Goal: Information Seeking & Learning: Learn about a topic

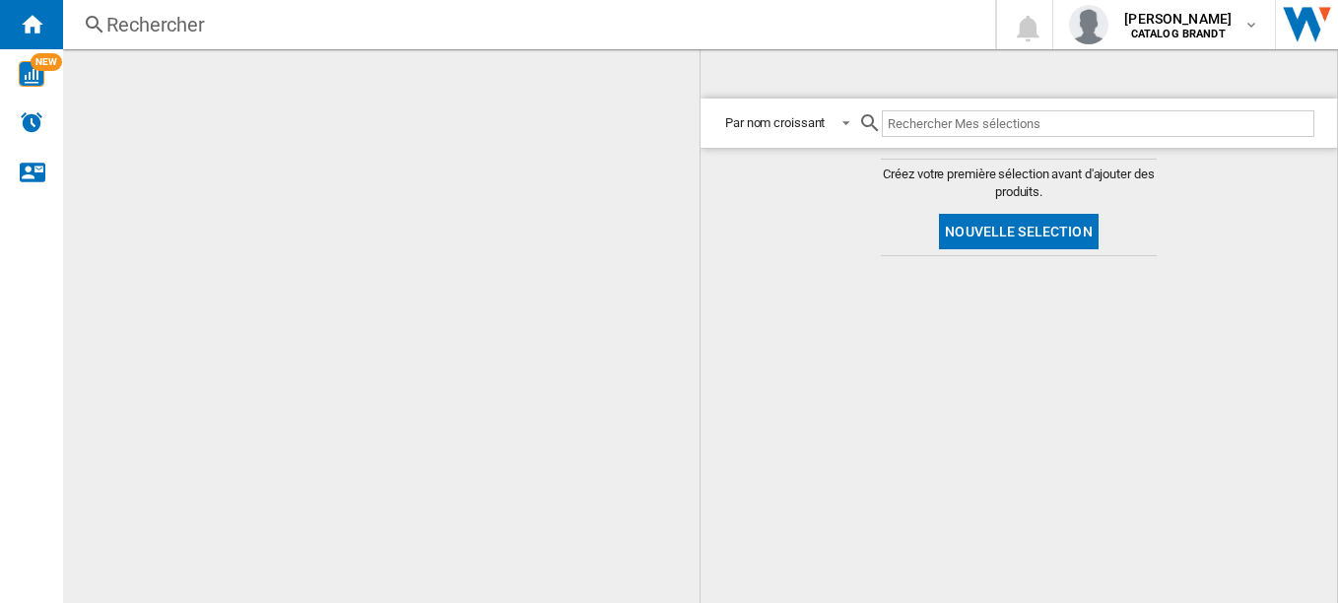
click at [170, 26] on div "Rechercher" at bounding box center [524, 25] width 837 height 28
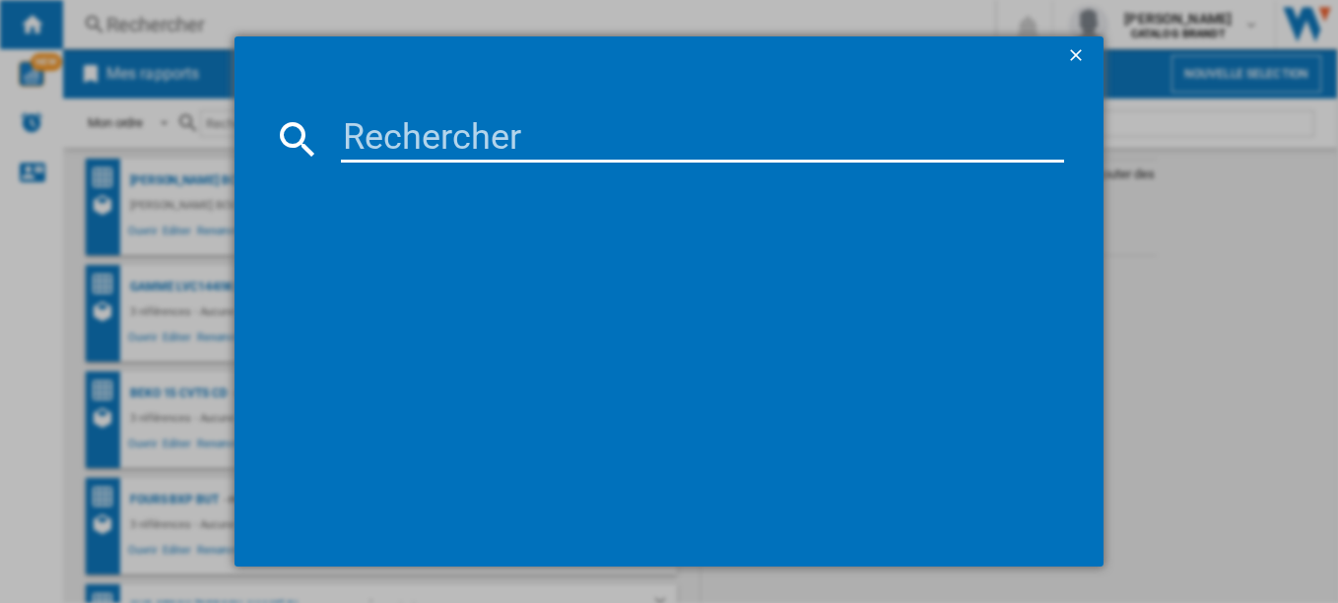
click at [415, 146] on input at bounding box center [703, 138] width 724 height 47
paste input "SOP6417LX"
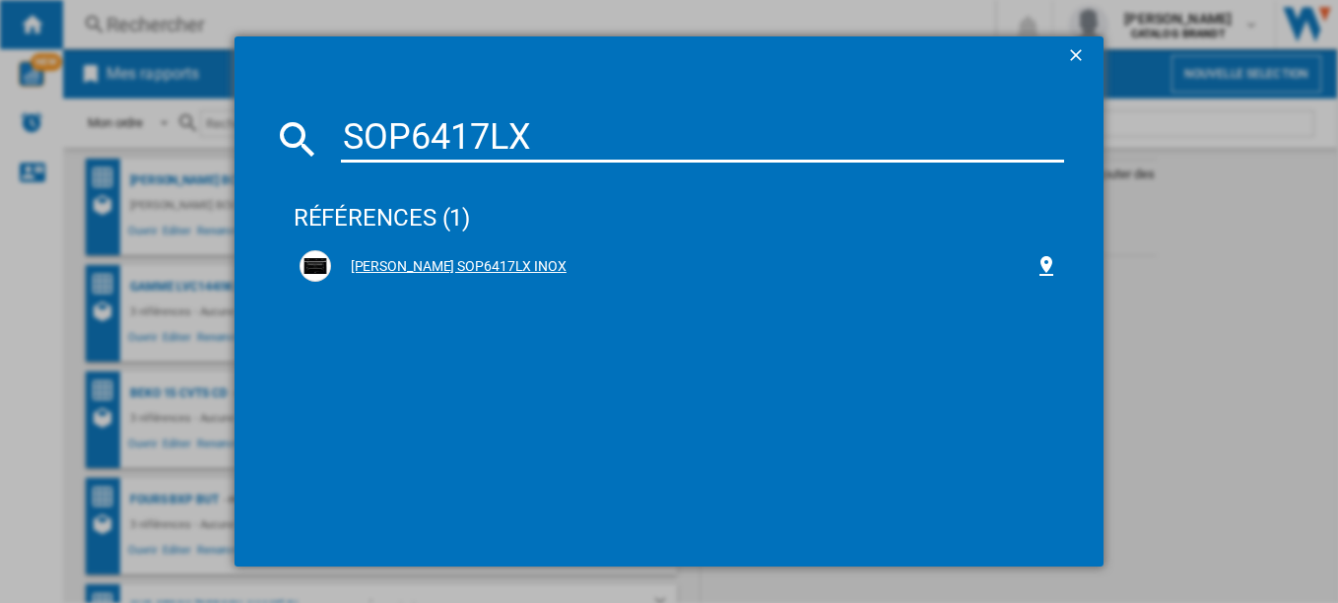
type input "SOP6417LX"
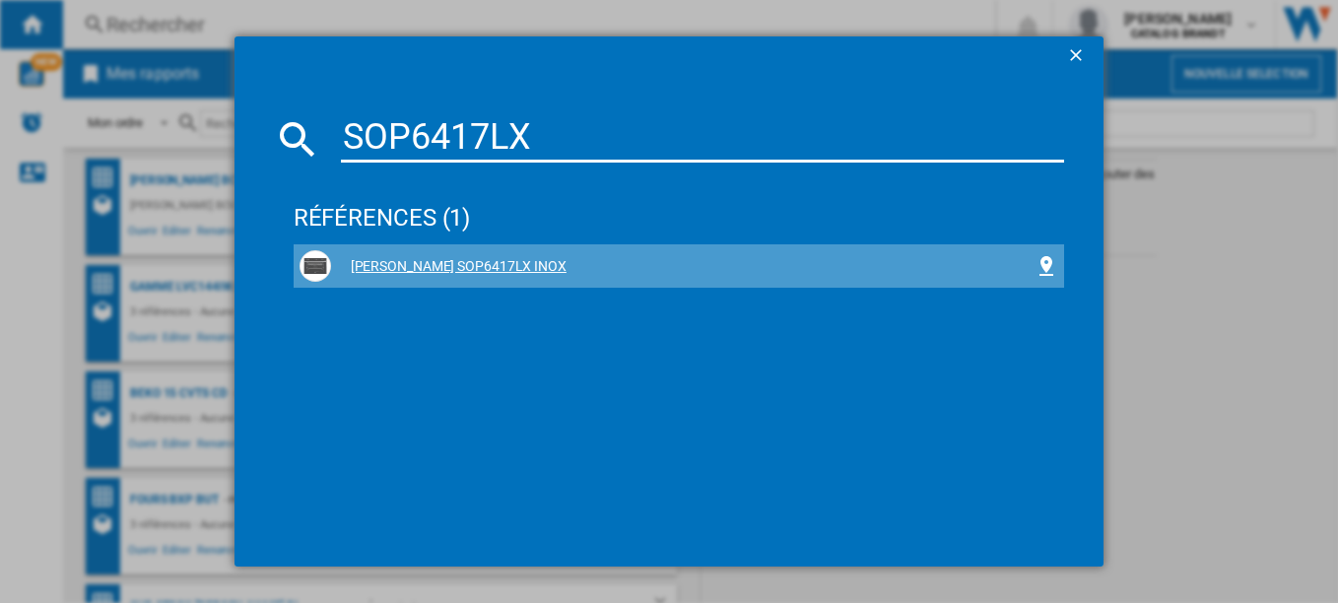
click at [424, 265] on div "[PERSON_NAME] SOP6417LX INOX" at bounding box center [683, 267] width 704 height 20
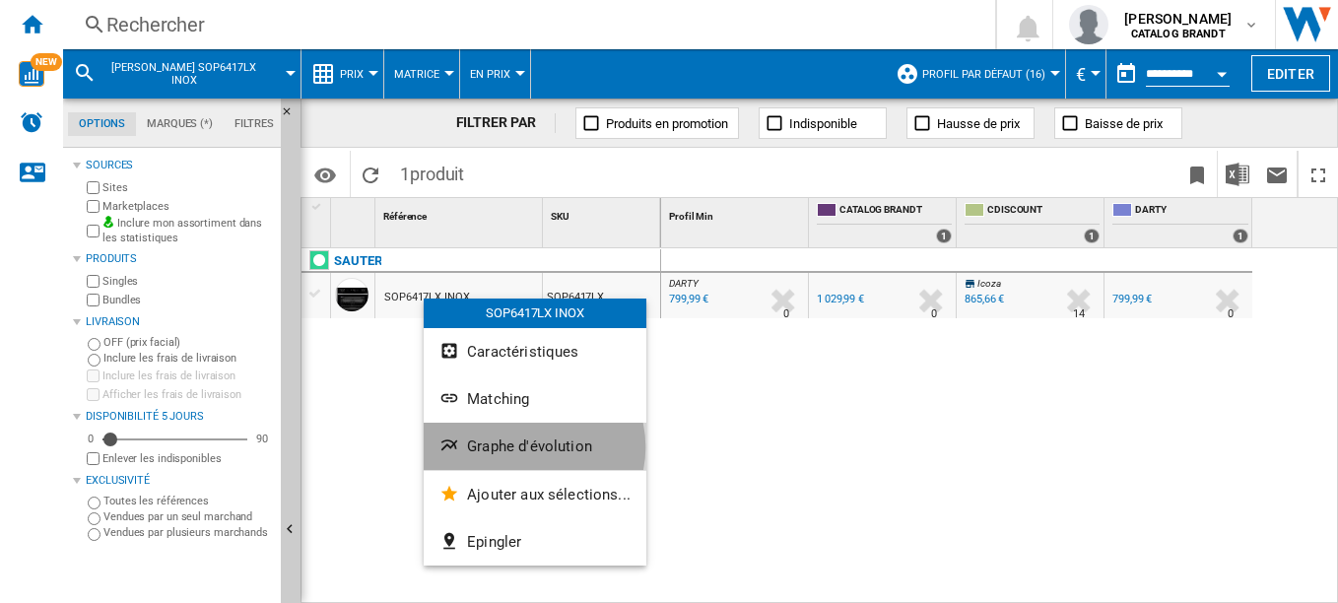
click at [530, 447] on span "Graphe d'évolution" at bounding box center [529, 446] width 125 height 18
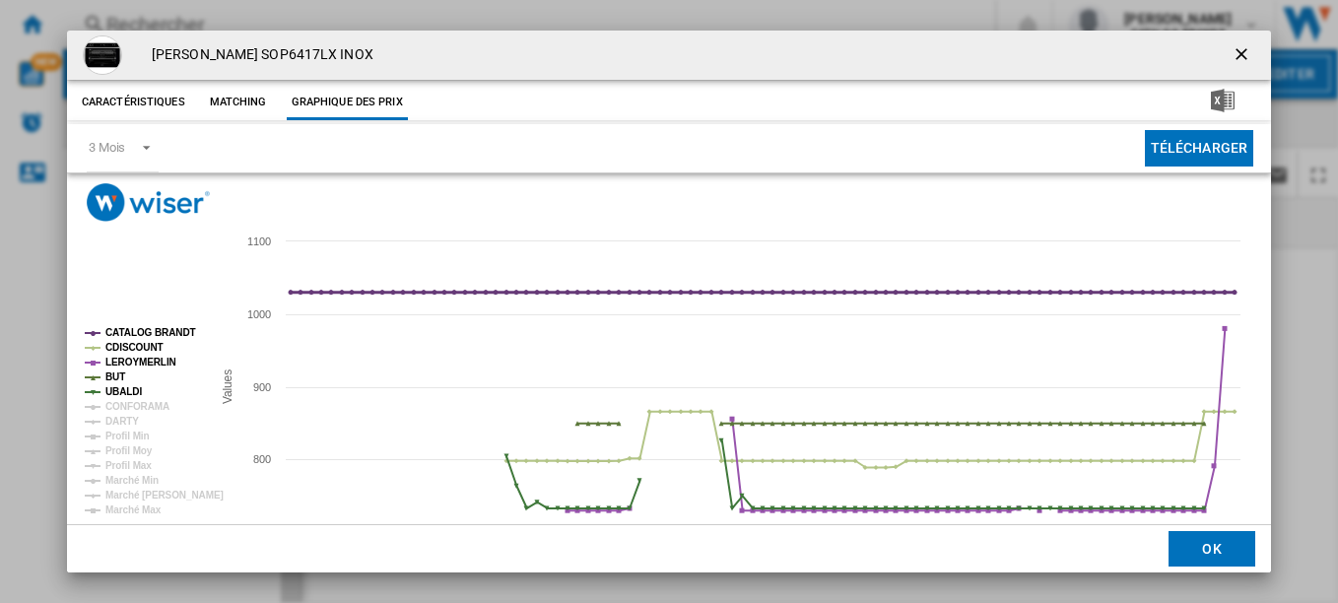
click at [154, 327] on tspan "CATALOG BRANDT" at bounding box center [150, 332] width 91 height 11
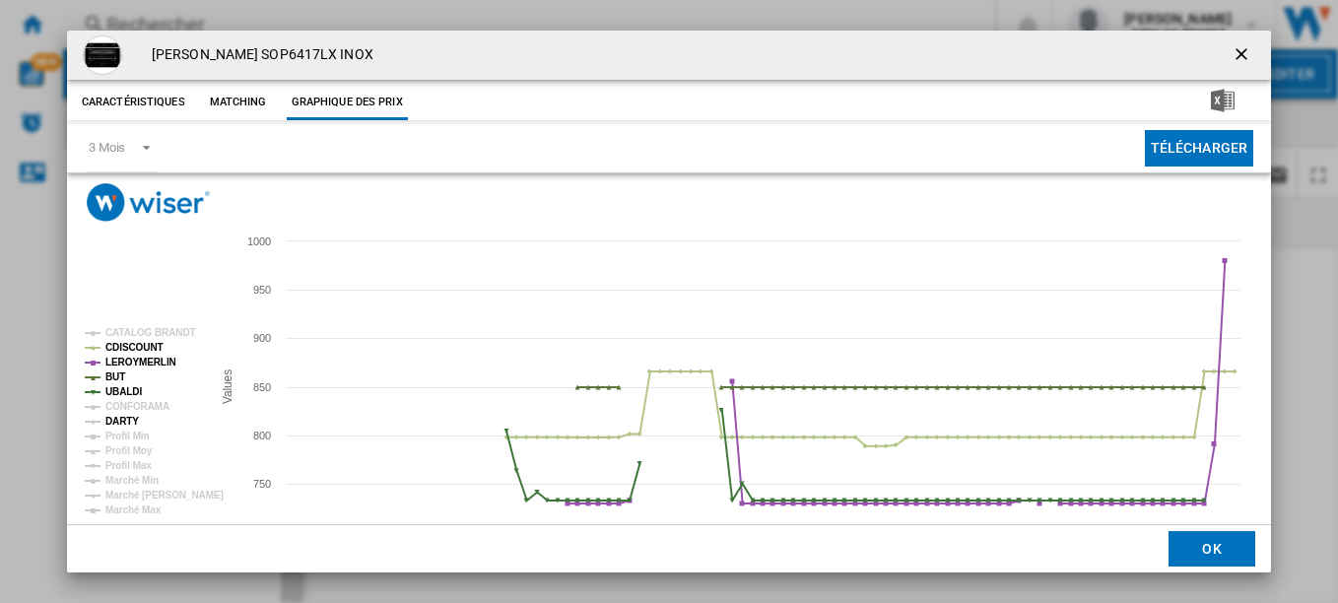
click at [125, 417] on tspan "DARTY" at bounding box center [121, 421] width 33 height 11
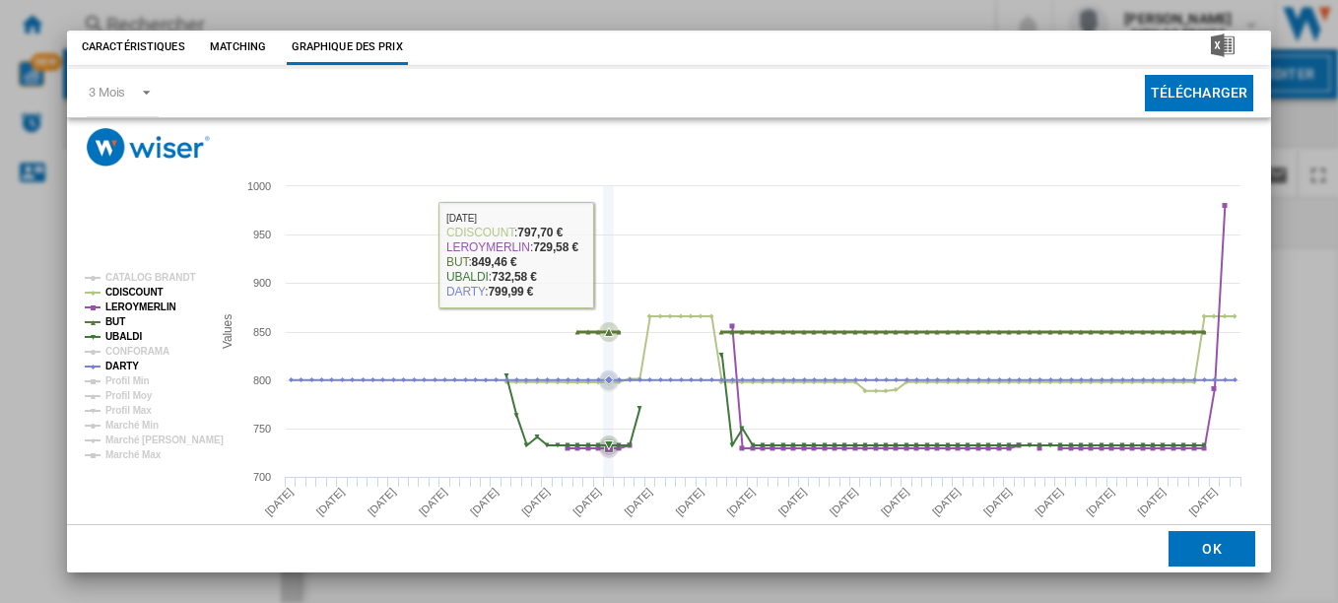
scroll to position [56, 0]
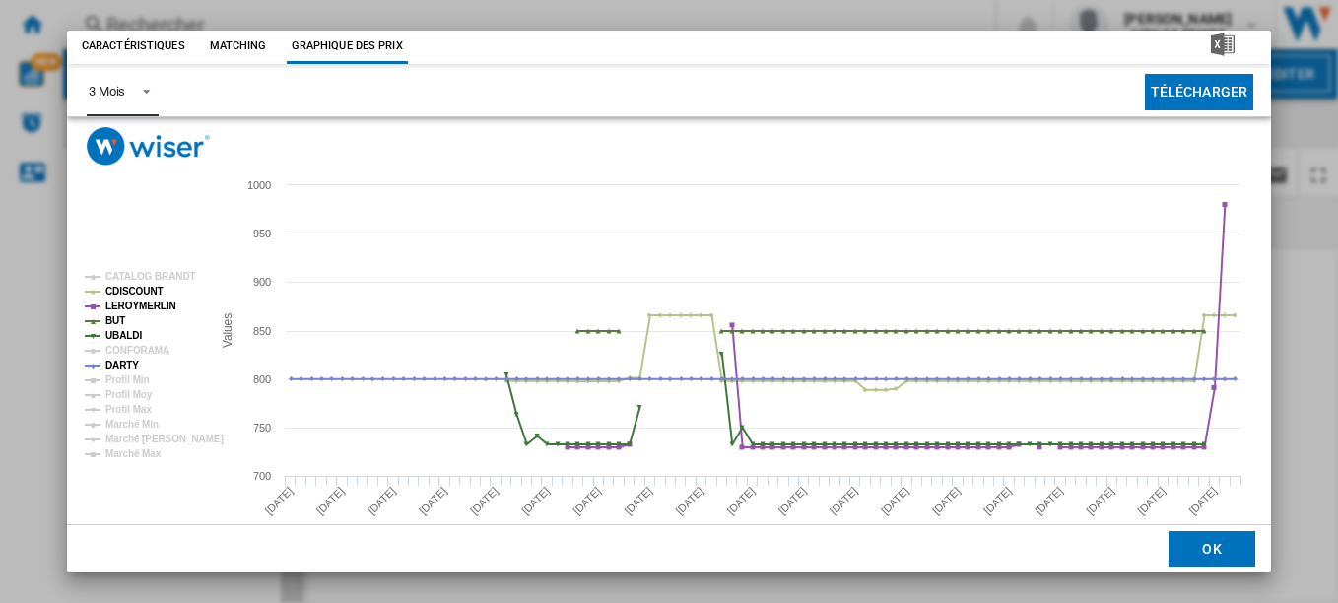
click at [149, 92] on span "Product popup" at bounding box center [141, 90] width 24 height 18
click at [131, 140] on md-option "6 Mois" at bounding box center [139, 139] width 134 height 47
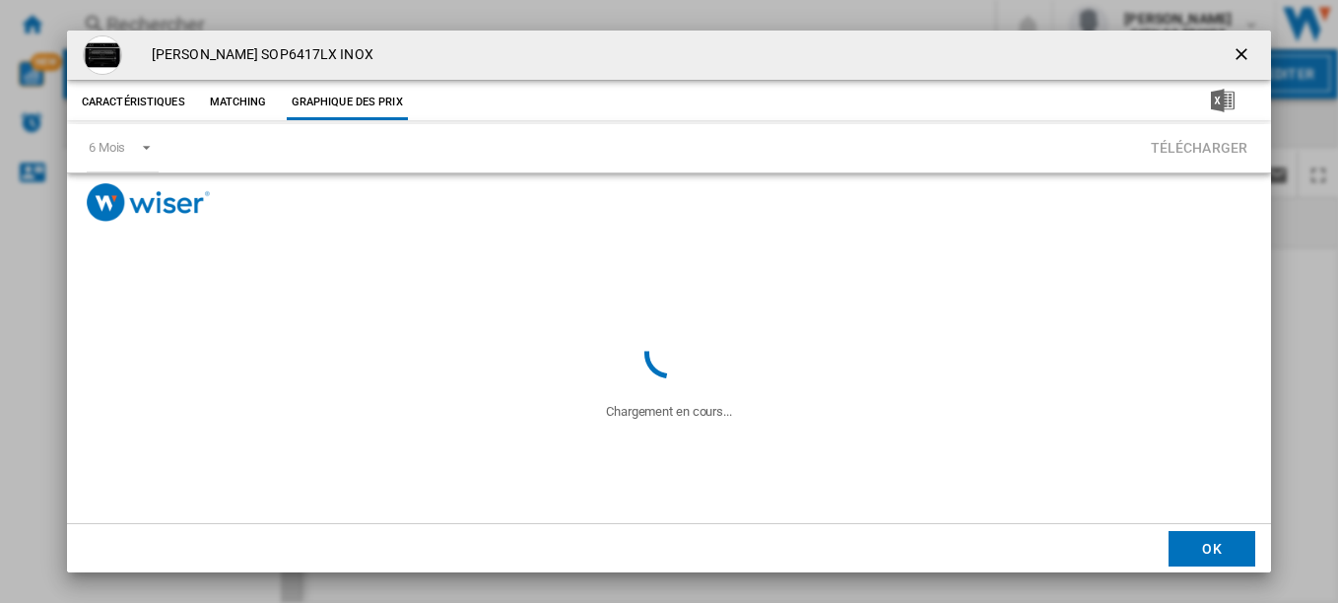
scroll to position [0, 0]
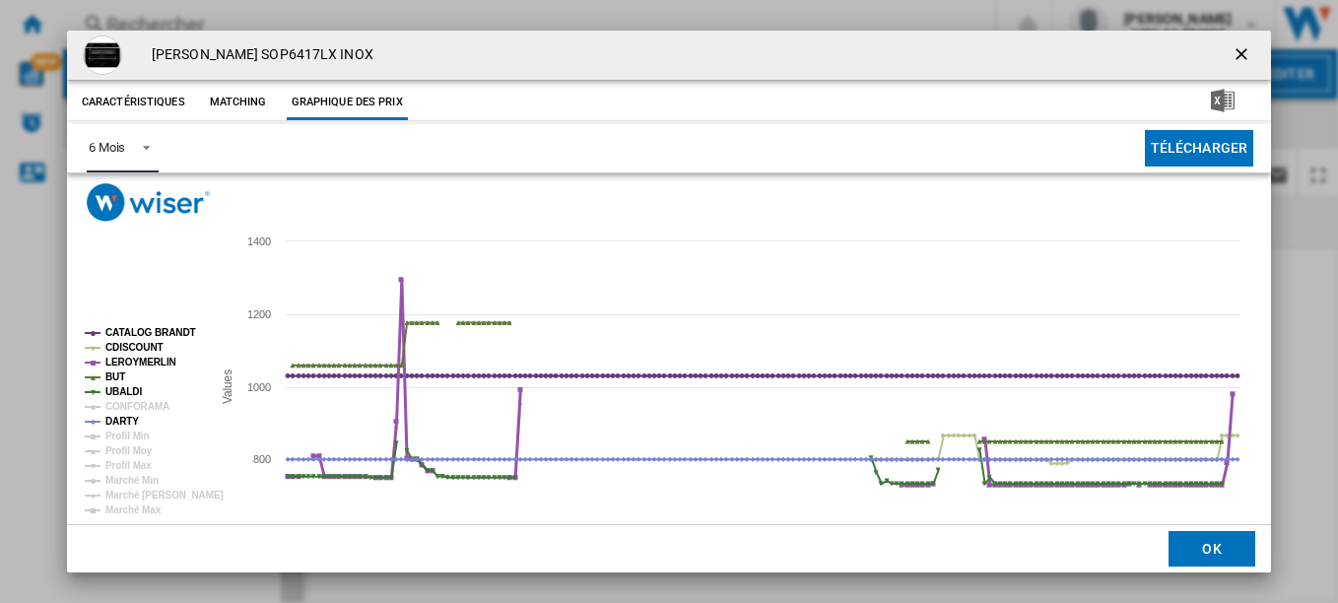
click at [133, 357] on tspan "LEROYMERLIN" at bounding box center [140, 362] width 71 height 11
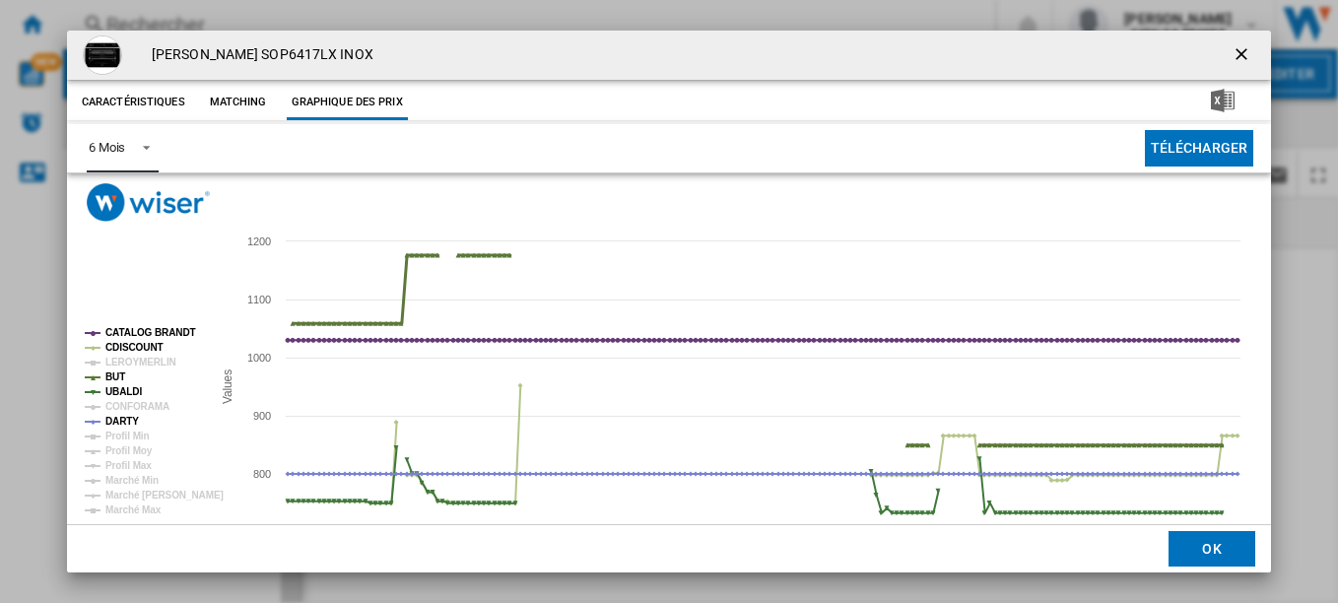
click at [117, 376] on tspan "BUT" at bounding box center [115, 376] width 20 height 11
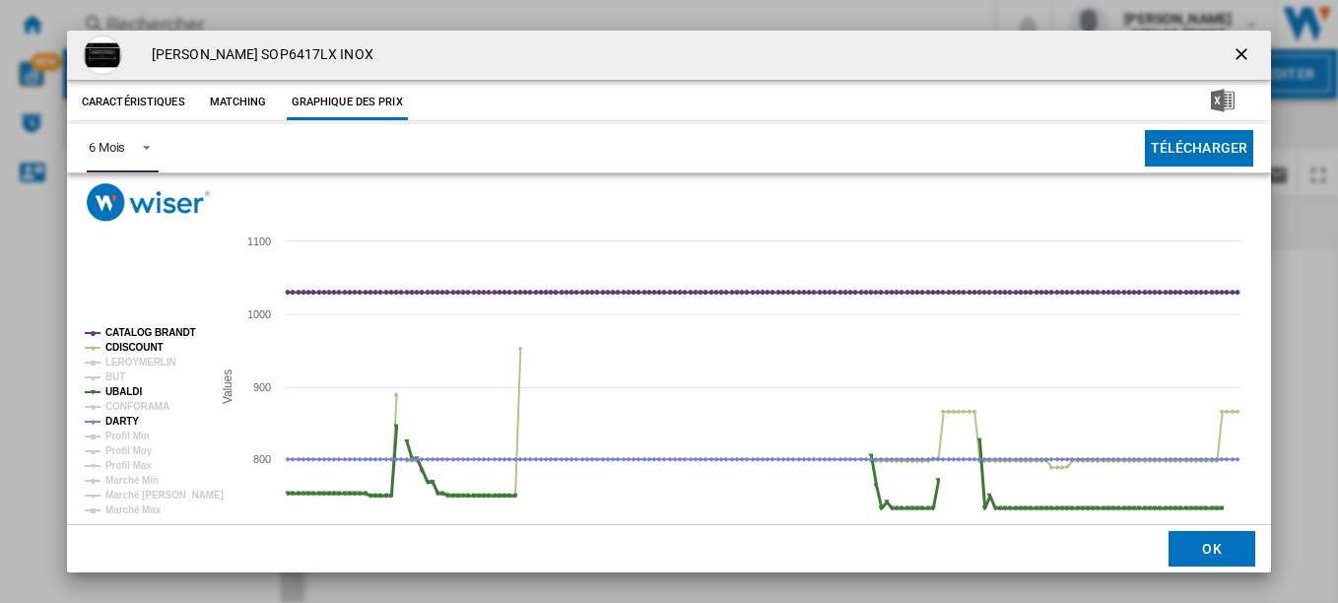
click at [126, 393] on tspan "UBALDI" at bounding box center [123, 391] width 36 height 11
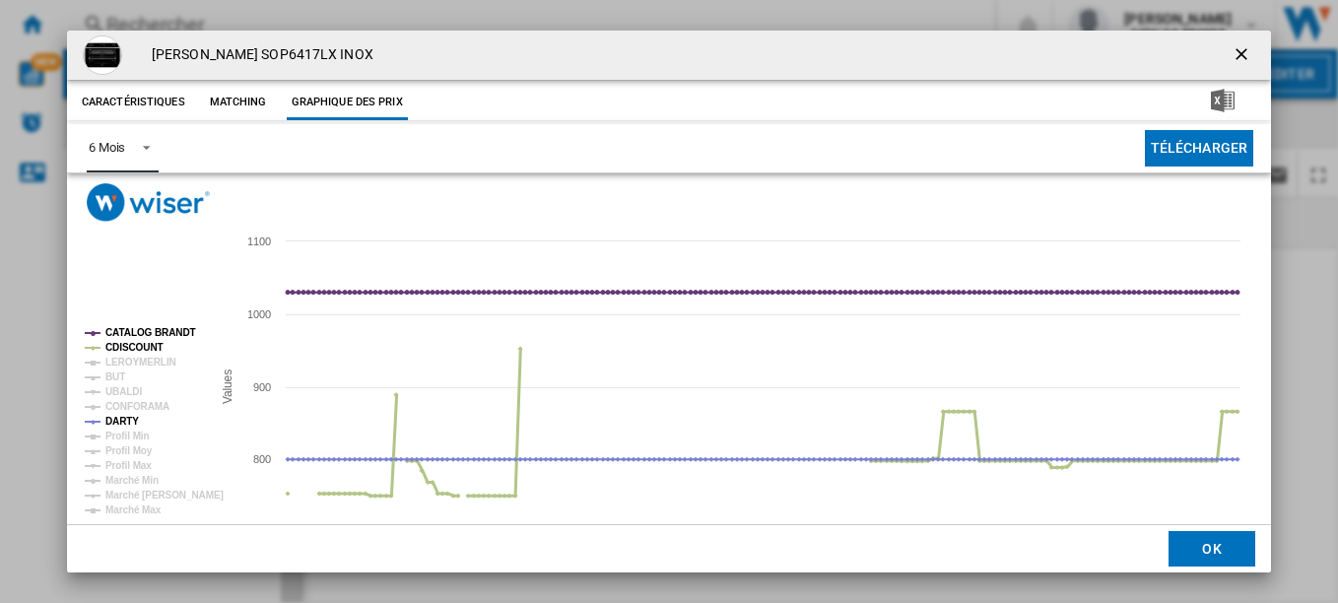
click at [133, 352] on tspan "CDISCOUNT" at bounding box center [134, 347] width 58 height 11
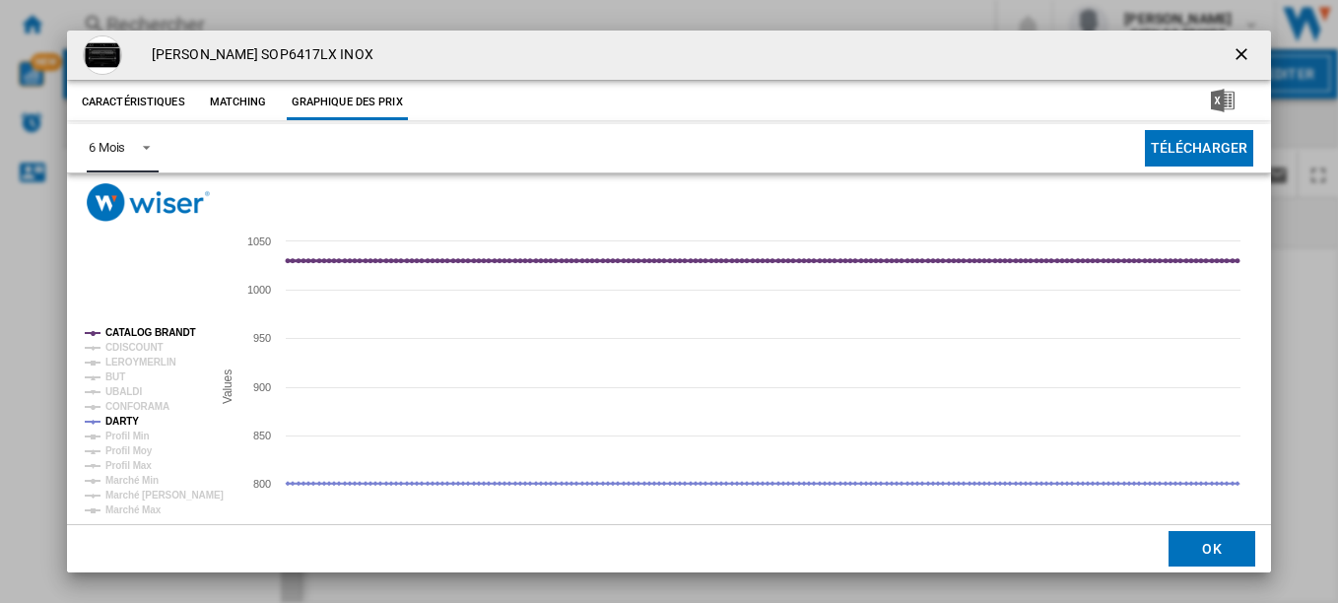
click at [141, 327] on tspan "CATALOG BRANDT" at bounding box center [150, 332] width 91 height 11
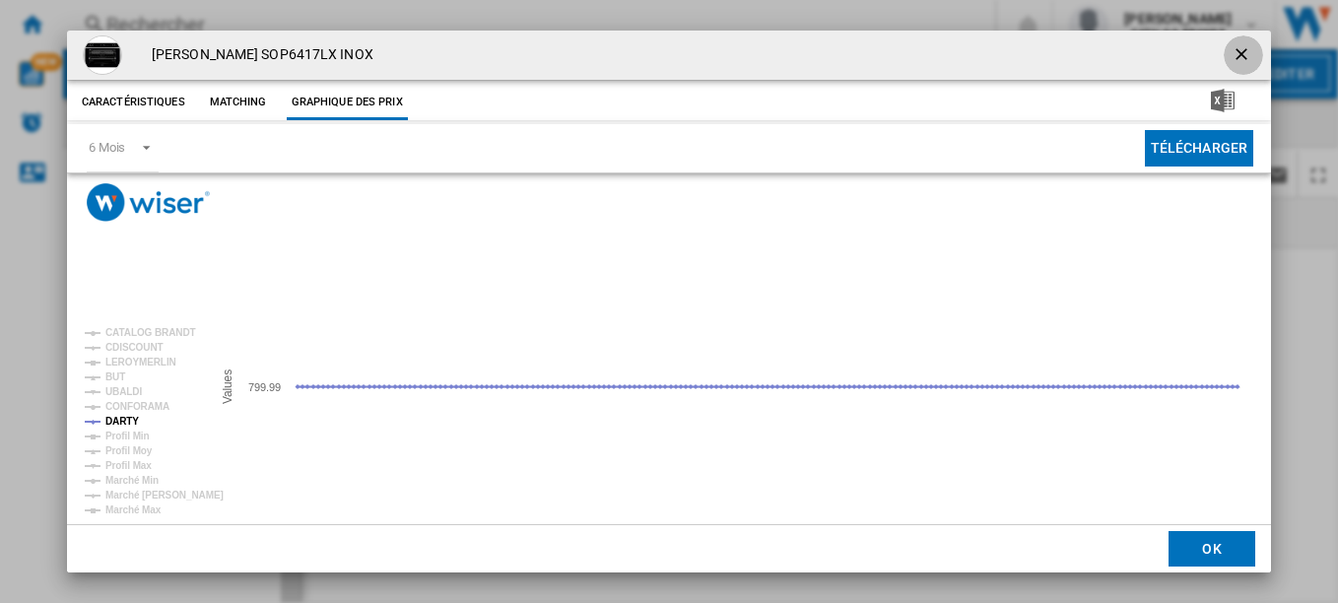
click at [1237, 53] on ng-md-icon "getI18NText('BUTTONS.CLOSE_DIALOG')" at bounding box center [1243, 56] width 24 height 24
